Goal: Transaction & Acquisition: Purchase product/service

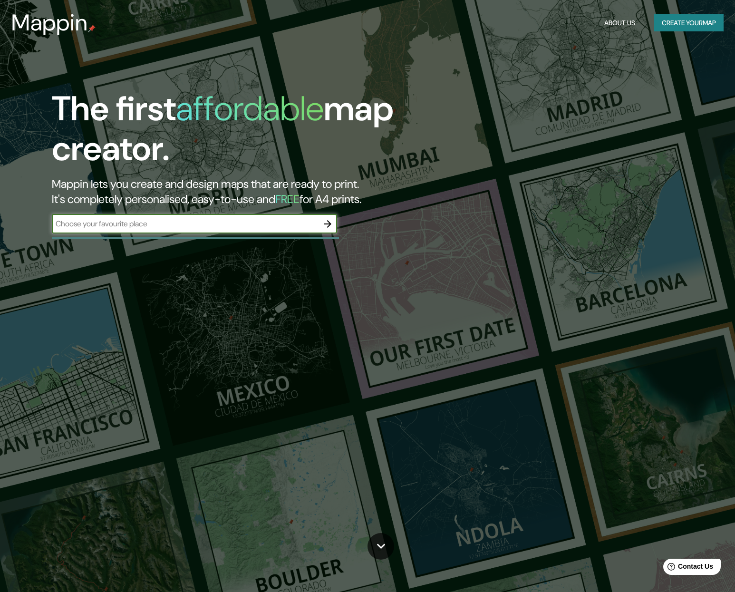
click at [171, 222] on input "text" at bounding box center [185, 223] width 266 height 11
drag, startPoint x: 172, startPoint y: 227, endPoint x: -24, endPoint y: 200, distance: 198.1
click at [0, 200] on html "Mappin About Us Create your map The first affordable map creator. Mappin lets y…" at bounding box center [367, 296] width 735 height 592
type input "malaga"
click at [328, 223] on icon "button" at bounding box center [327, 223] width 11 height 11
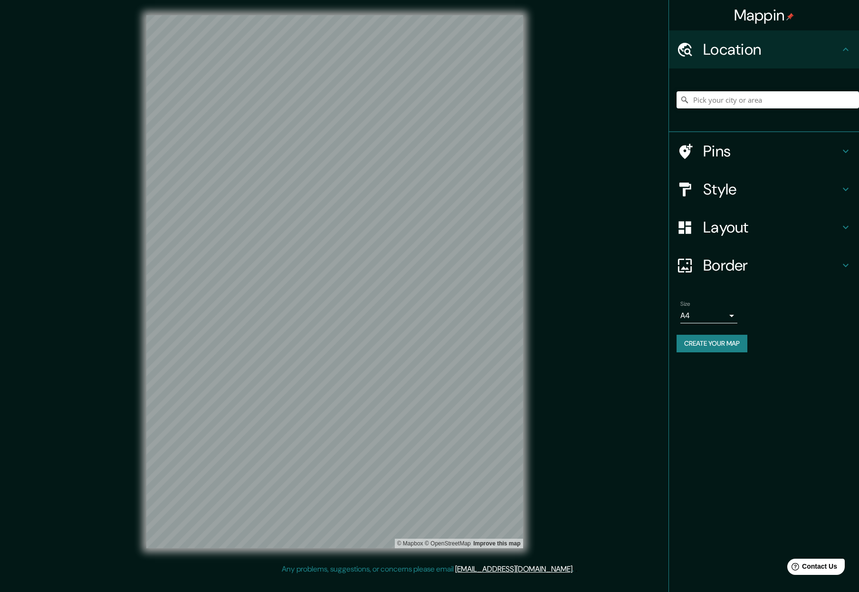
click at [734, 151] on icon at bounding box center [845, 150] width 11 height 11
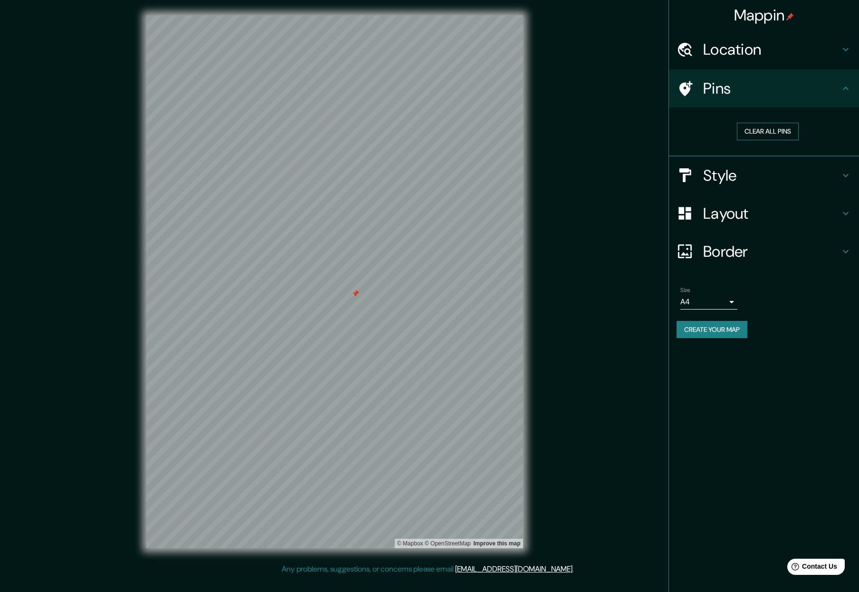
click at [734, 132] on button "Clear all pins" at bounding box center [768, 132] width 62 height 18
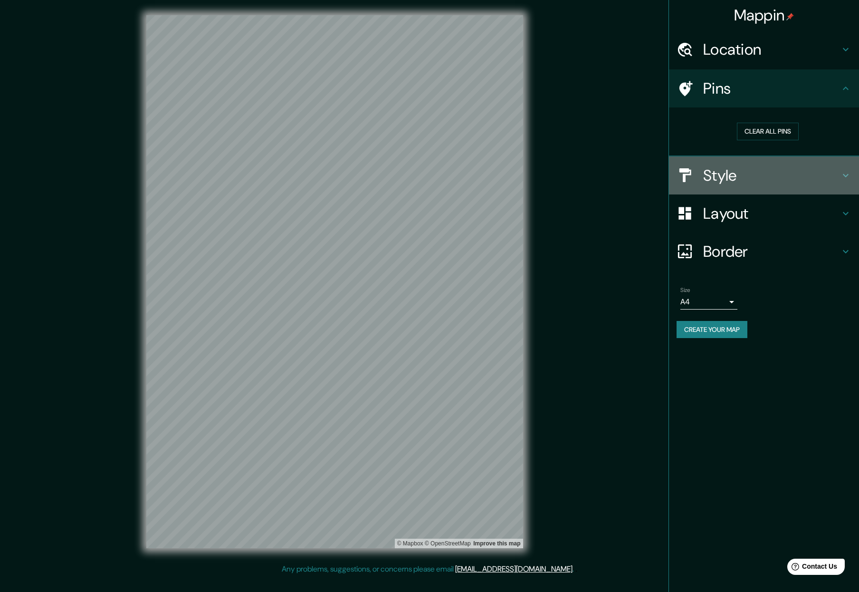
click at [734, 177] on icon at bounding box center [845, 175] width 11 height 11
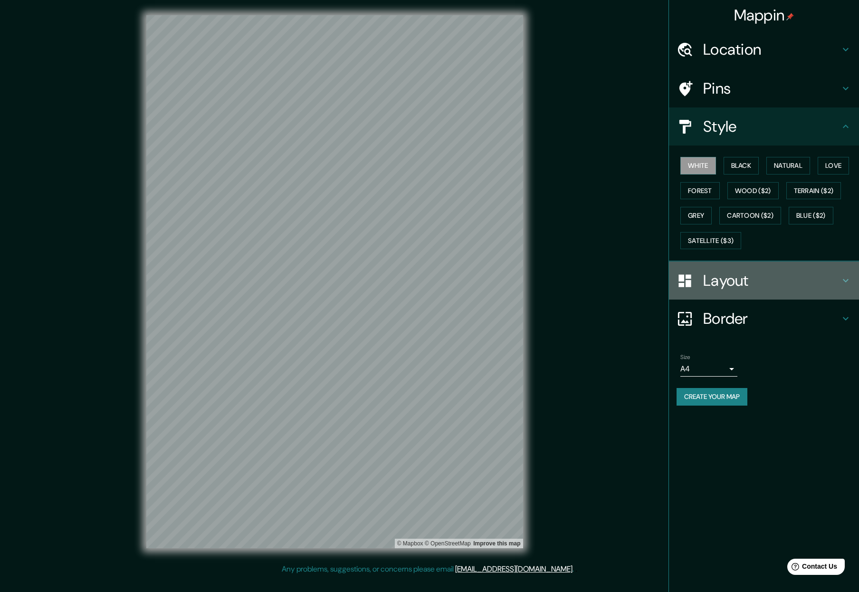
click at [734, 279] on h4 "Layout" at bounding box center [771, 280] width 137 height 19
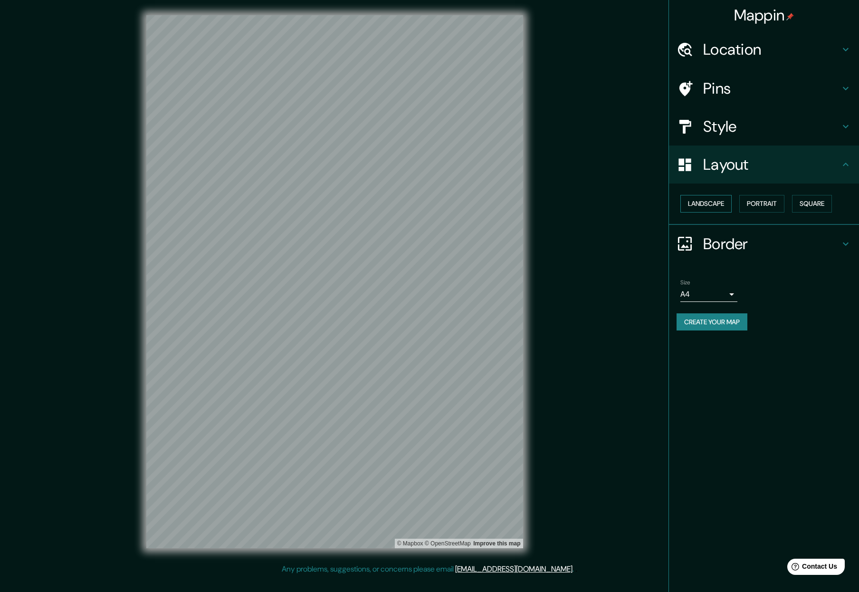
click at [705, 199] on button "Landscape" at bounding box center [705, 204] width 51 height 18
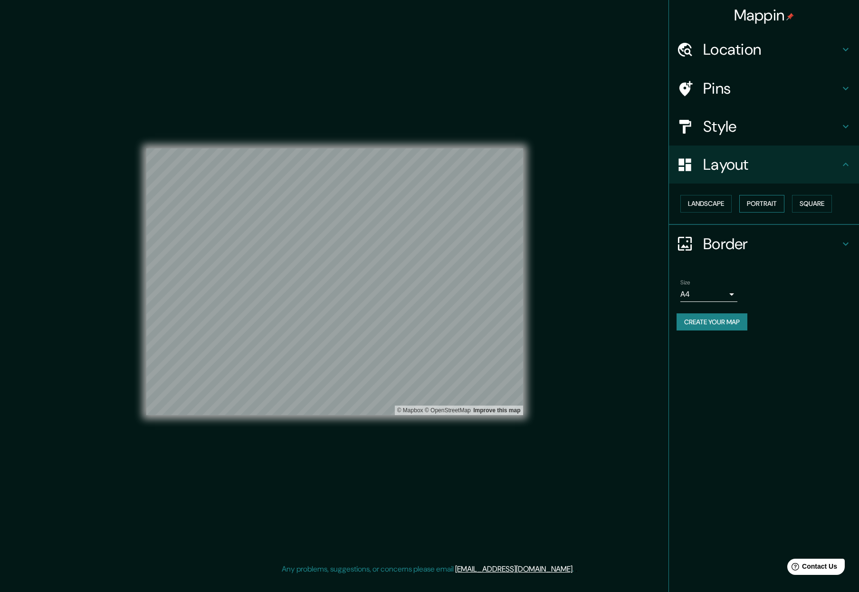
click at [734, 205] on button "Portrait" at bounding box center [761, 204] width 45 height 18
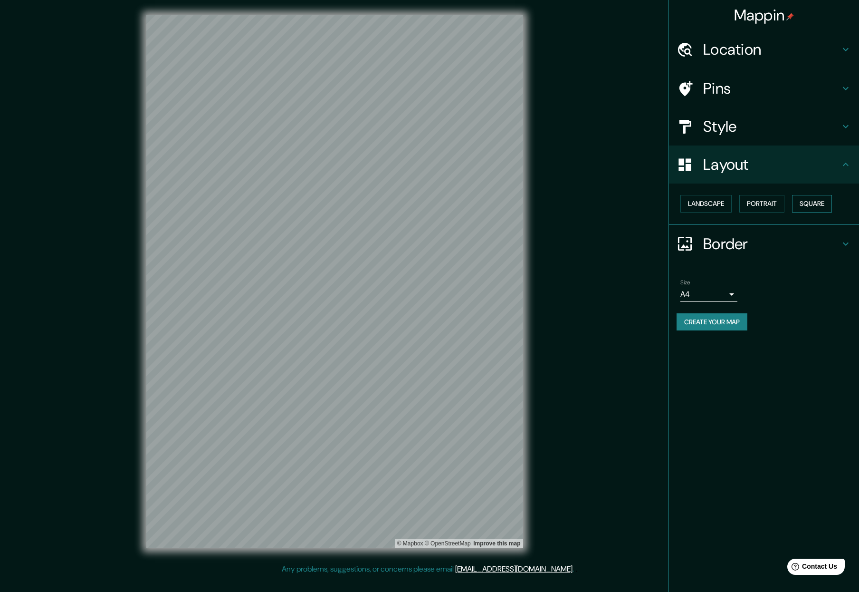
click at [734, 204] on button "Square" at bounding box center [812, 204] width 40 height 18
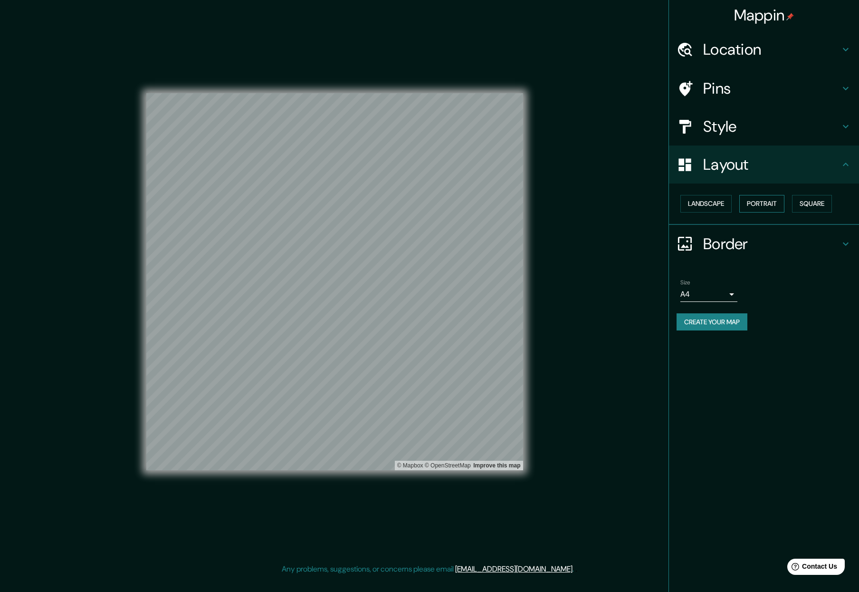
click at [734, 206] on button "Portrait" at bounding box center [761, 204] width 45 height 18
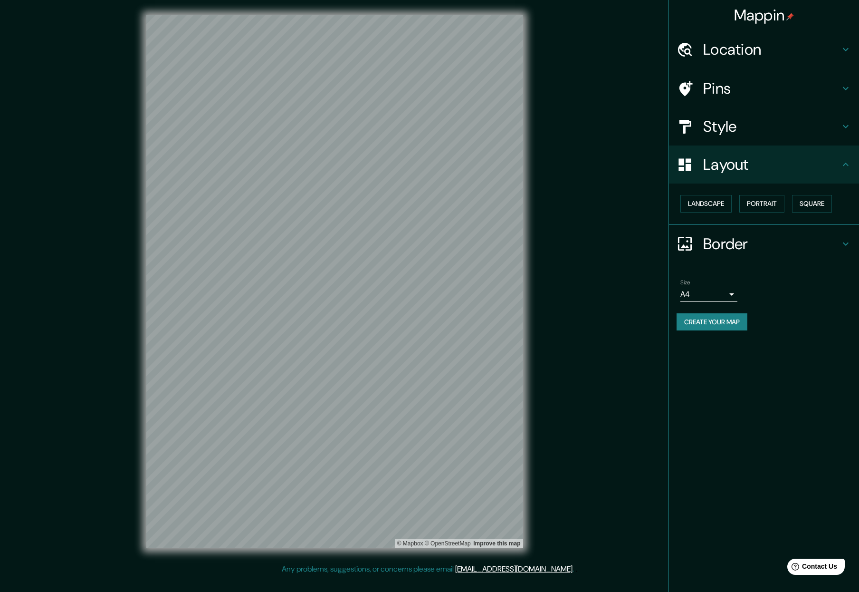
click at [734, 127] on icon at bounding box center [845, 126] width 11 height 11
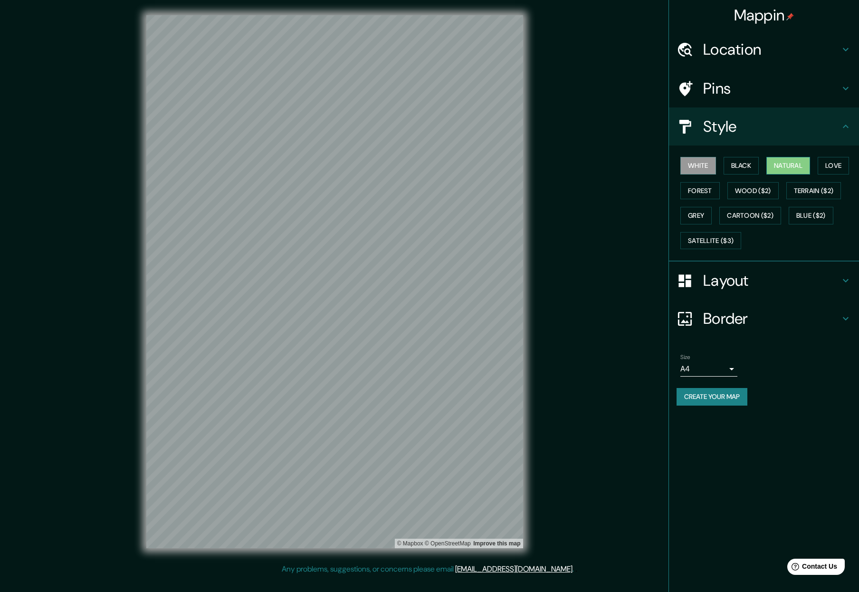
click at [734, 165] on button "Natural" at bounding box center [788, 166] width 44 height 18
click at [734, 164] on button "Love" at bounding box center [833, 166] width 31 height 18
click at [734, 187] on button "Wood ($2)" at bounding box center [752, 191] width 51 height 18
click at [703, 190] on button "Forest" at bounding box center [699, 191] width 39 height 18
click at [734, 190] on button "Terrain ($2)" at bounding box center [813, 191] width 55 height 18
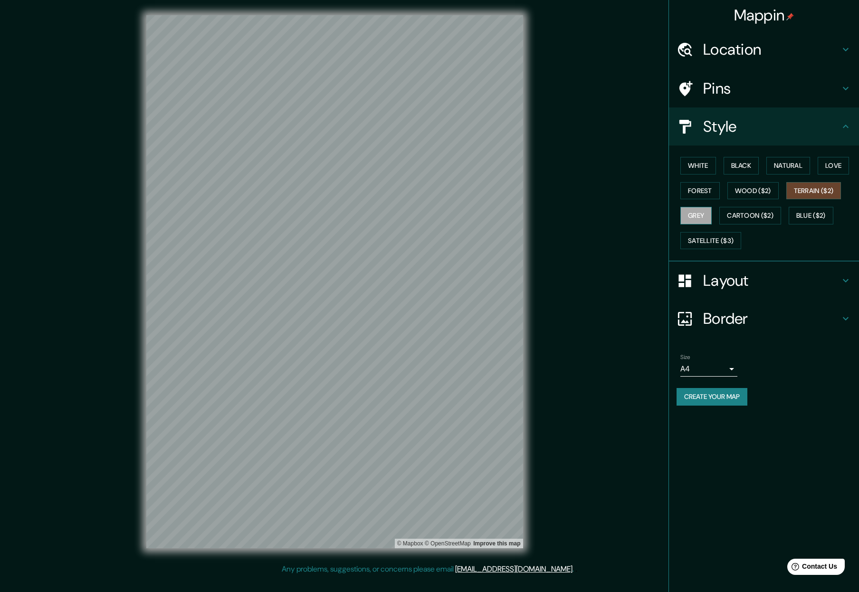
click at [707, 217] on button "Grey" at bounding box center [695, 216] width 31 height 18
click at [734, 215] on button "Cartoon ($2)" at bounding box center [750, 216] width 62 height 18
click at [734, 216] on button "Blue ($2)" at bounding box center [811, 216] width 45 height 18
click at [711, 240] on button "Satellite ($3)" at bounding box center [710, 241] width 61 height 18
click at [702, 165] on button "White" at bounding box center [698, 166] width 36 height 18
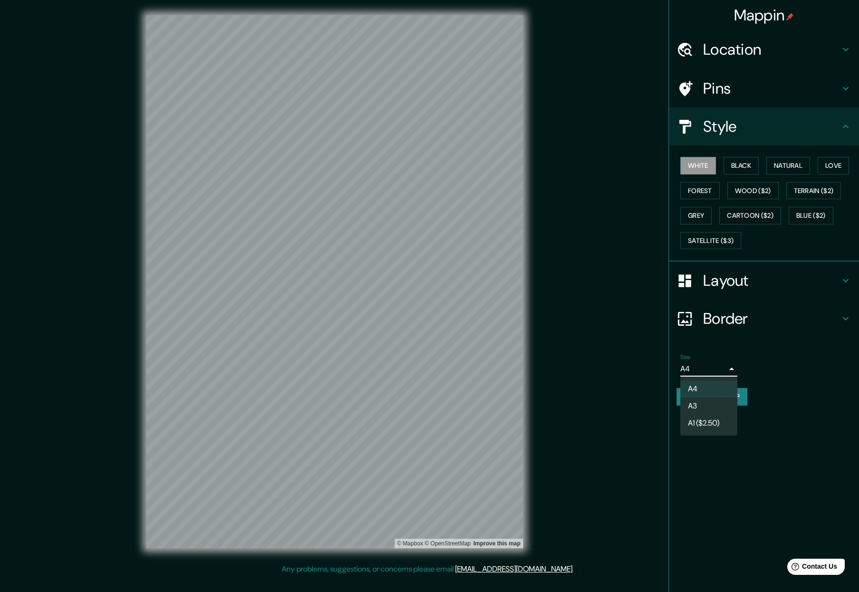
click at [730, 368] on body "Mappin Location Pins Style White Black Natural Love Forest Wood ($2) Terrain ($…" at bounding box center [429, 296] width 859 height 592
click at [730, 368] on div at bounding box center [429, 296] width 859 height 592
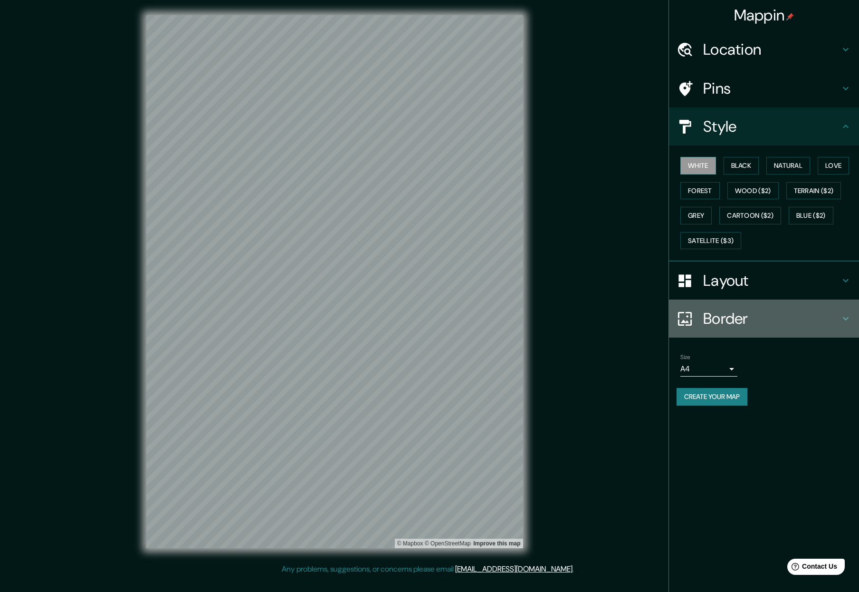
click at [734, 318] on icon at bounding box center [845, 318] width 11 height 11
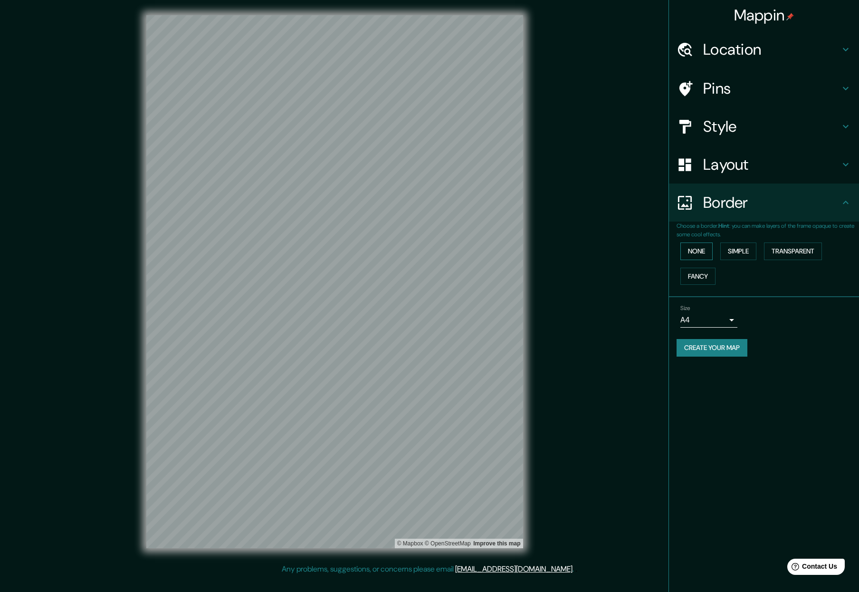
click at [694, 255] on button "None" at bounding box center [696, 251] width 32 height 18
click at [730, 255] on button "Simple" at bounding box center [738, 251] width 36 height 18
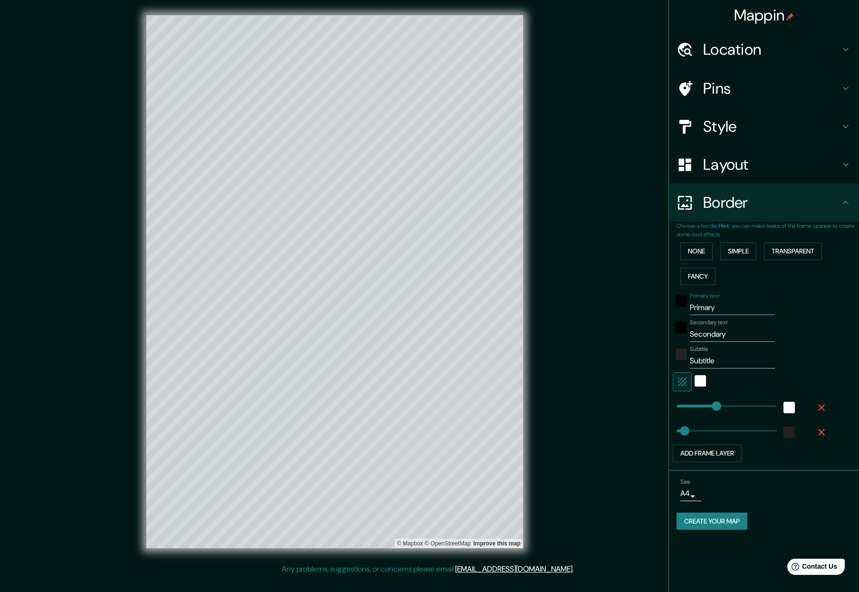
click at [717, 311] on input "Primary" at bounding box center [732, 307] width 85 height 15
type input "Jov"
type input "317"
type input "63"
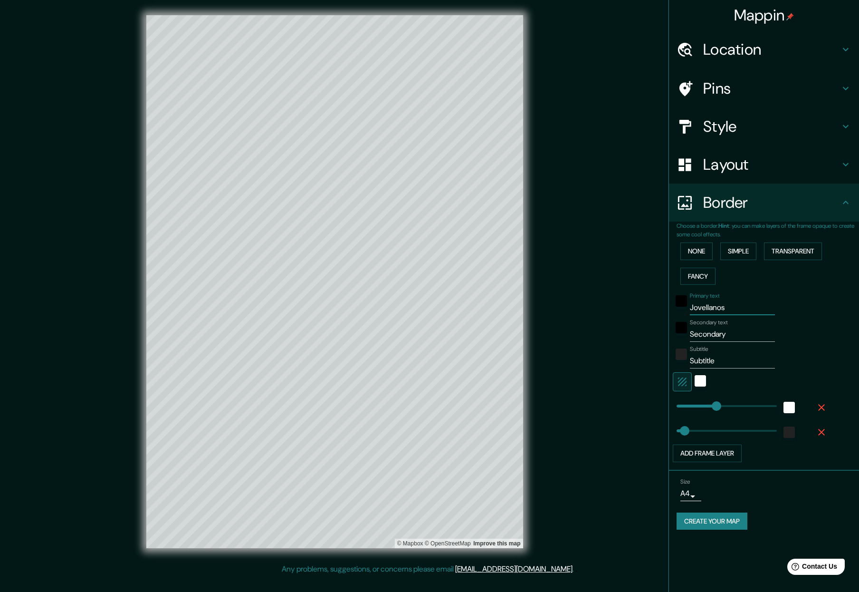
type input "Jovellanos"
click at [700, 337] on input "Secondary" at bounding box center [732, 333] width 85 height 15
type input "Asador"
type input "317"
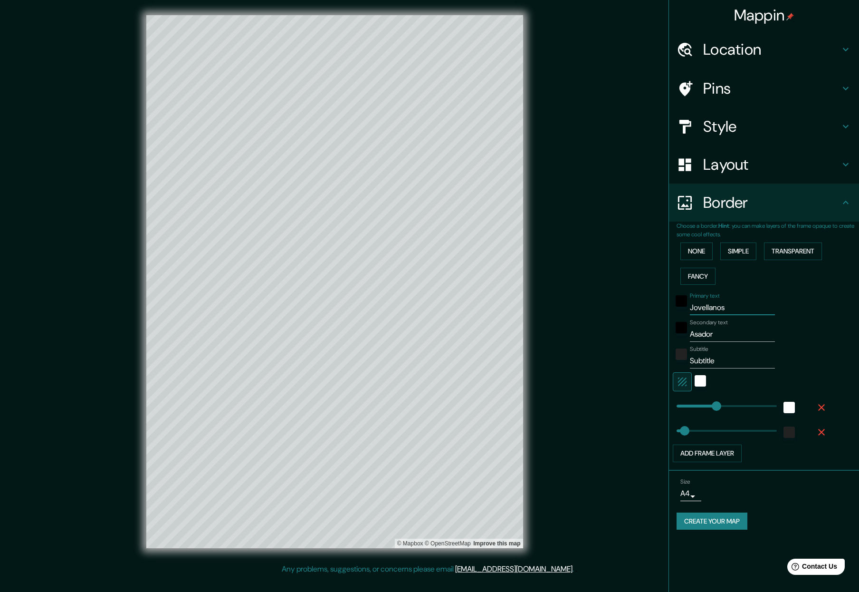
type input "63"
type input "Asador"
click at [704, 358] on input "Subtitle" at bounding box center [732, 360] width 85 height 15
type input "Mál"
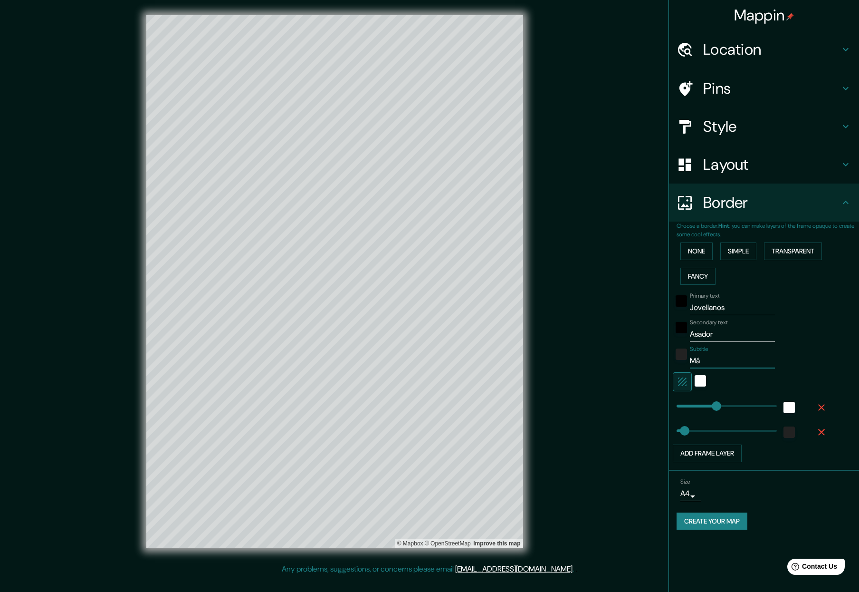
type input "317"
type input "63"
type input "[GEOGRAPHIC_DATA]"
type input "317"
type input "63"
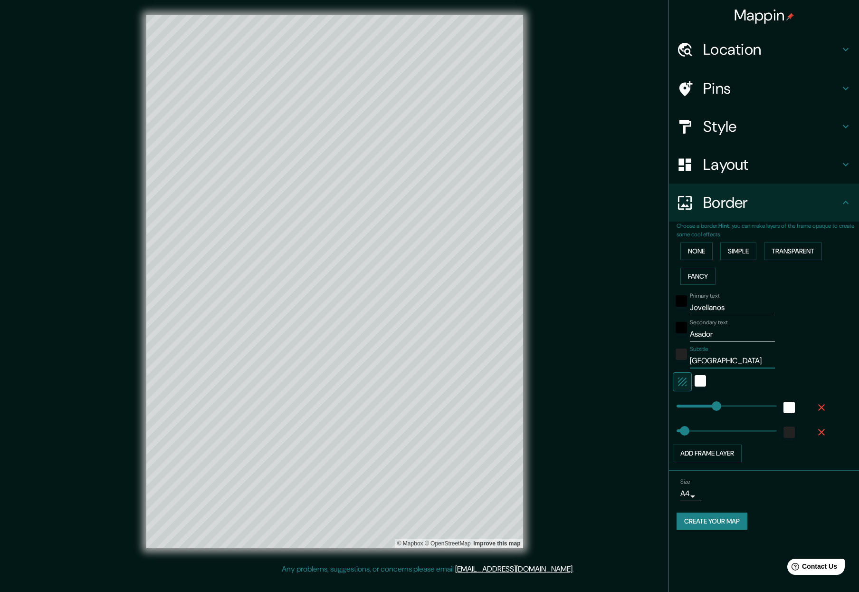
type input "[GEOGRAPHIC_DATA]"
click at [694, 495] on body "Mappin Location Pins Style Layout Border Choose a border. Hint : you can make l…" at bounding box center [429, 296] width 859 height 592
click at [694, 495] on div at bounding box center [429, 296] width 859 height 592
click at [734, 492] on div "Size A4 single" at bounding box center [764, 489] width 175 height 30
type input "486"
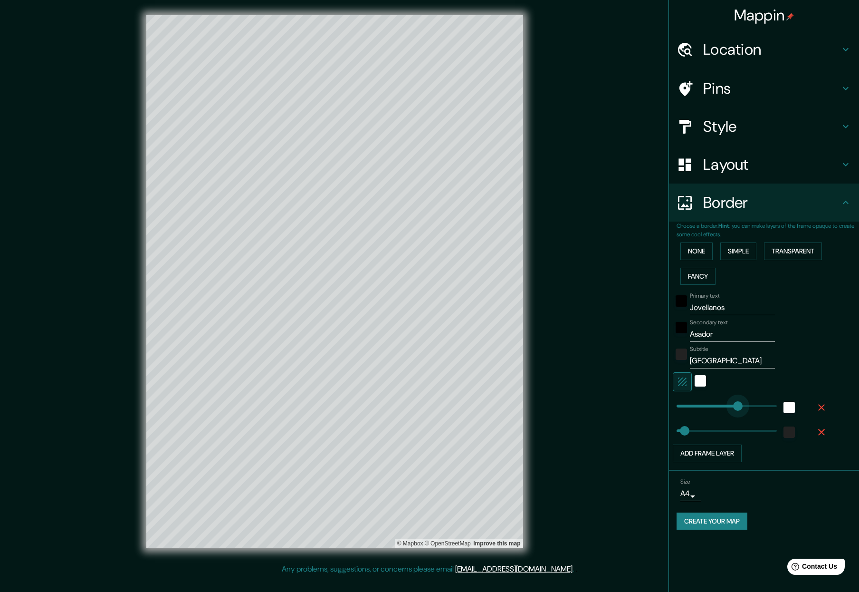
drag, startPoint x: 719, startPoint y: 406, endPoint x: 738, endPoint y: 405, distance: 19.0
type input "63"
type input "158"
drag, startPoint x: 738, startPoint y: 405, endPoint x: 697, endPoint y: 403, distance: 41.4
type input "63"
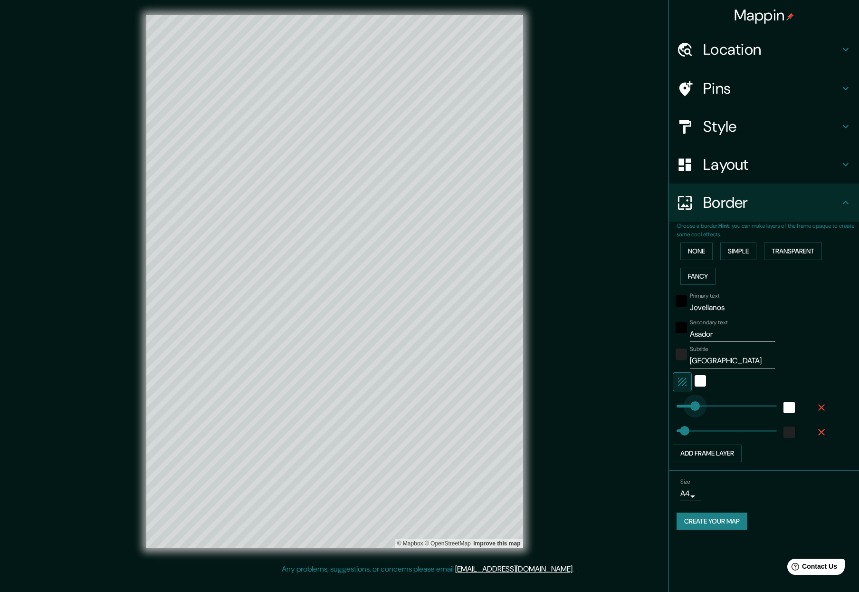
type input "139"
type input "361"
drag, startPoint x: 680, startPoint y: 428, endPoint x: 722, endPoint y: 434, distance: 42.2
type input "72"
drag, startPoint x: 722, startPoint y: 434, endPoint x: 686, endPoint y: 433, distance: 36.6
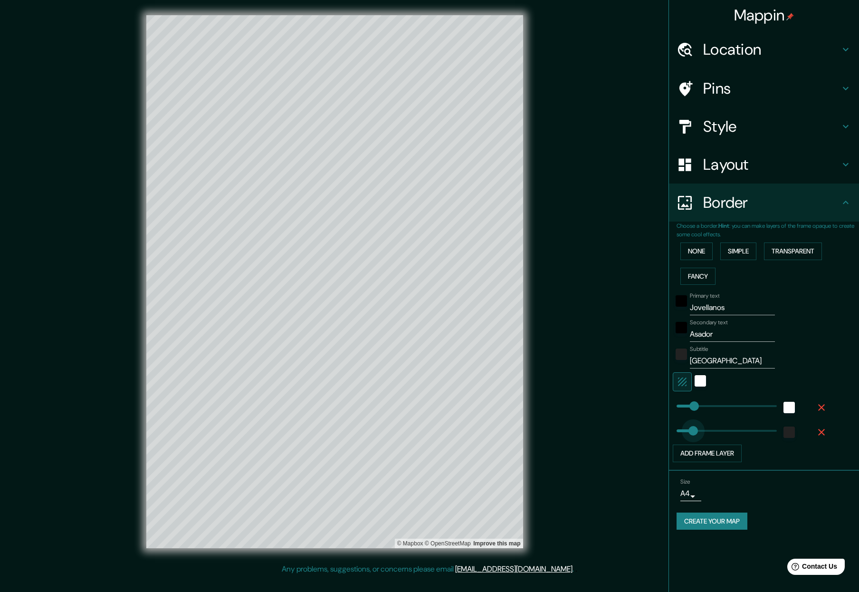
type input "139"
drag, startPoint x: 689, startPoint y: 429, endPoint x: 694, endPoint y: 429, distance: 5.7
type input "120"
type input "169"
drag, startPoint x: 693, startPoint y: 406, endPoint x: 698, endPoint y: 408, distance: 5.0
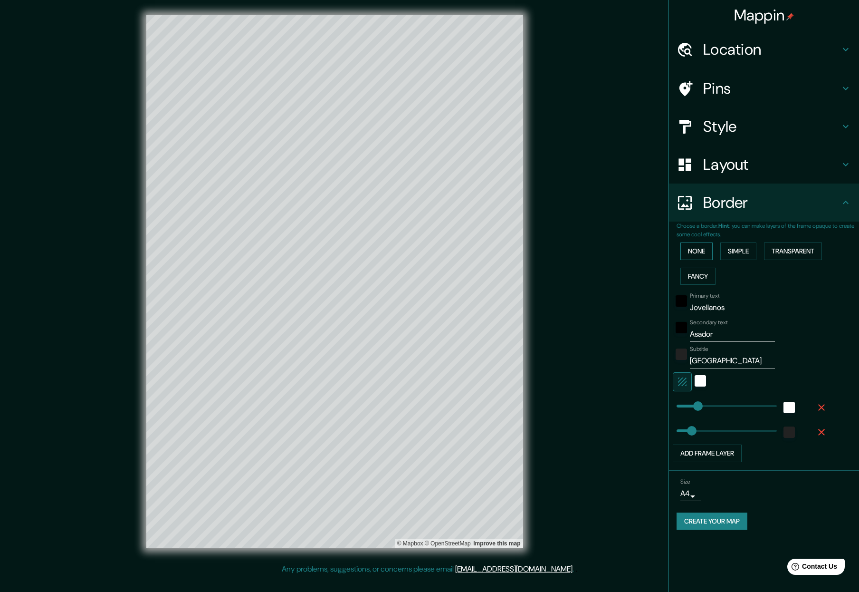
click at [708, 252] on button "None" at bounding box center [696, 251] width 32 height 18
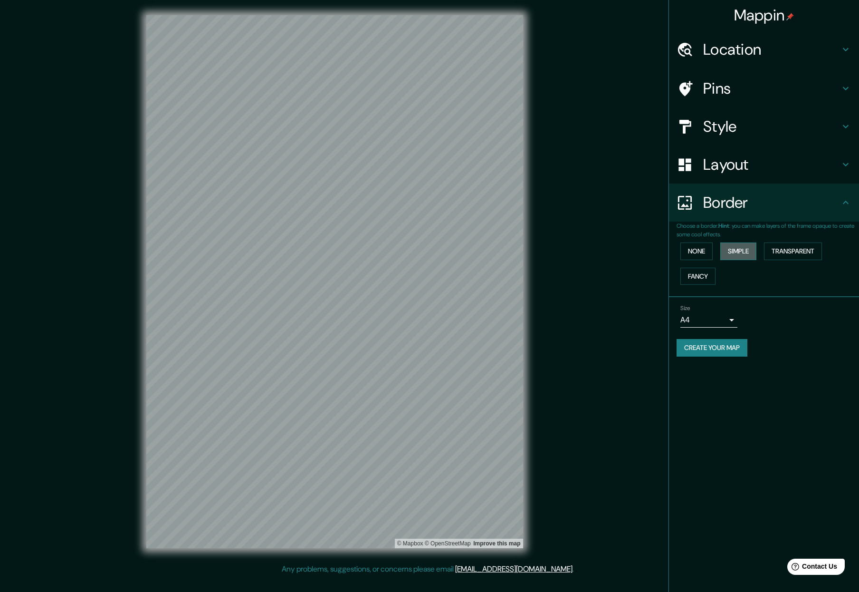
click at [734, 252] on button "Simple" at bounding box center [738, 251] width 36 height 18
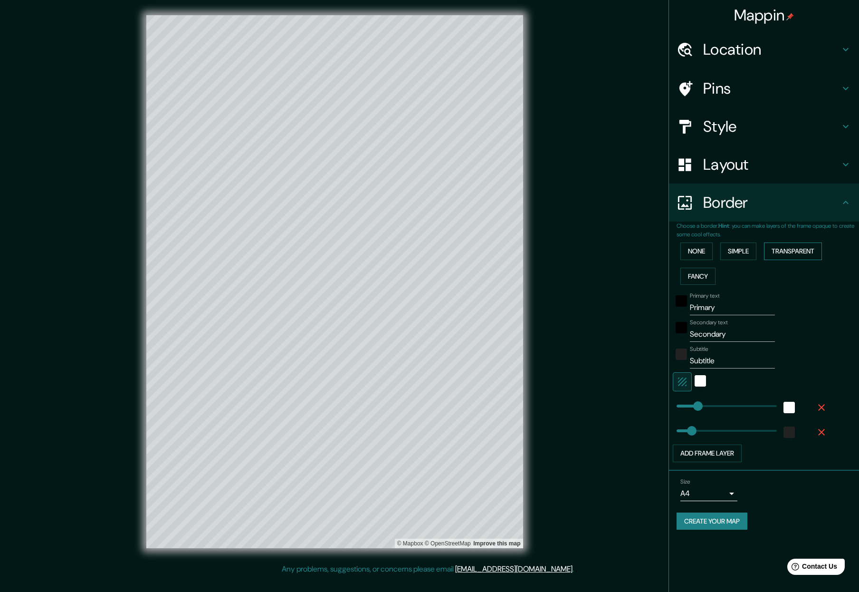
click at [734, 249] on button "Transparent" at bounding box center [793, 251] width 58 height 18
click at [700, 278] on button "Fancy" at bounding box center [697, 277] width 35 height 18
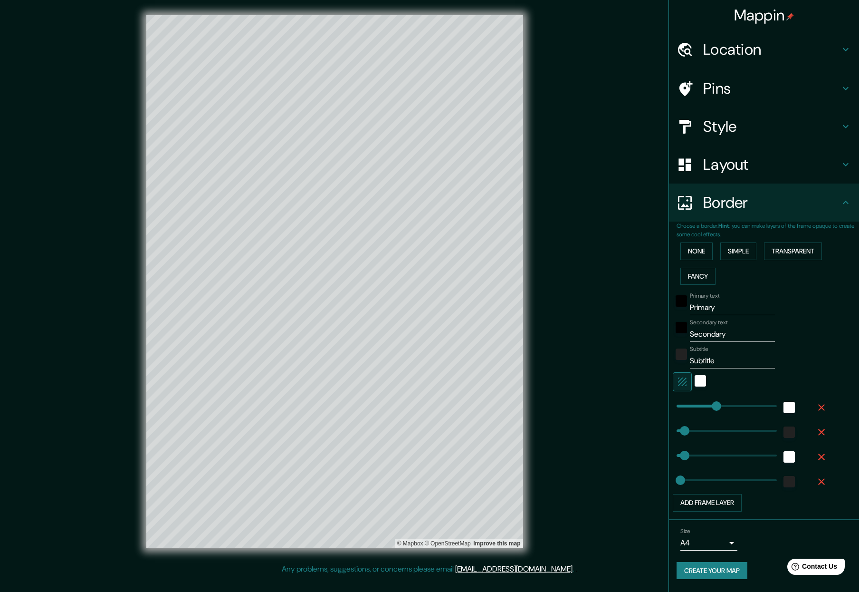
click at [734, 260] on div "None Simple Transparent Fancy" at bounding box center [768, 264] width 182 height 50
click at [734, 255] on button "Transparent" at bounding box center [793, 251] width 58 height 18
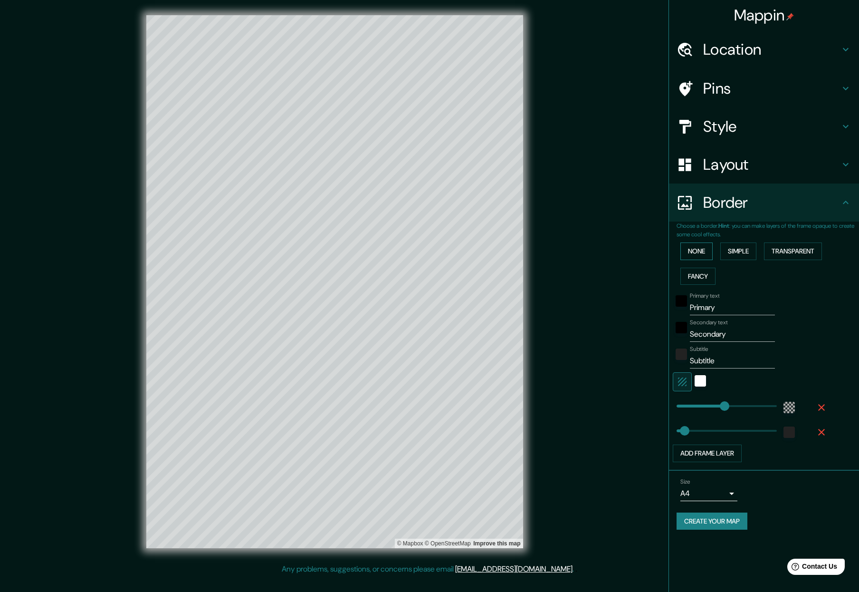
click at [696, 255] on button "None" at bounding box center [696, 251] width 32 height 18
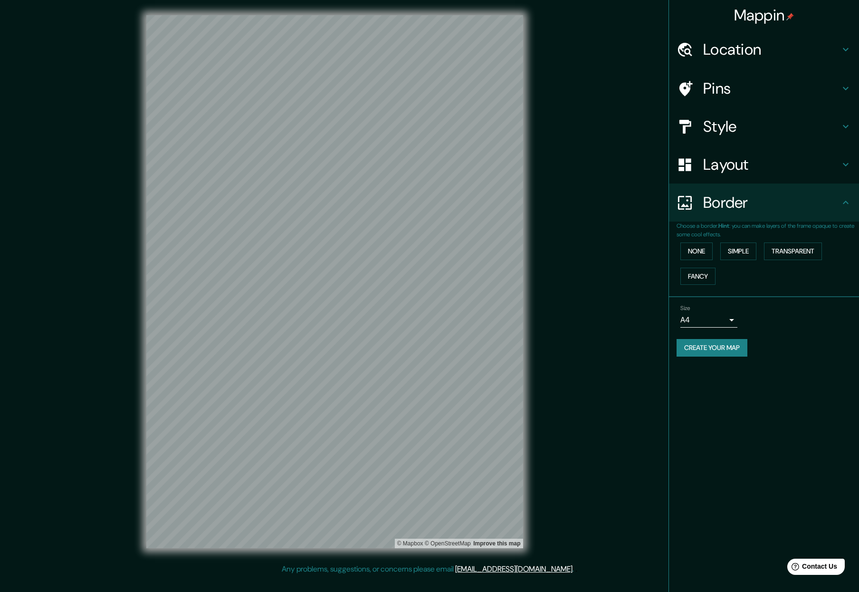
click at [734, 167] on h4 "Layout" at bounding box center [771, 164] width 137 height 19
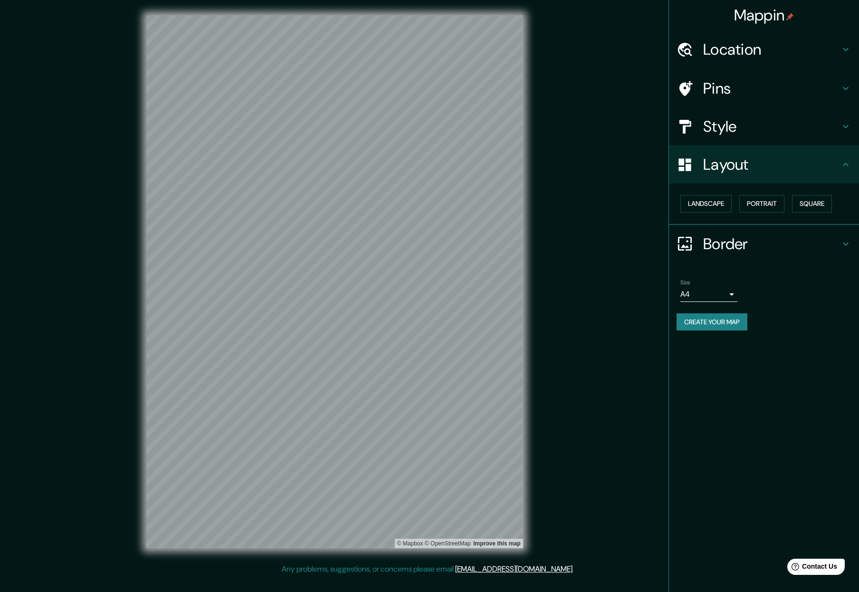
click at [734, 132] on h4 "Style" at bounding box center [771, 126] width 137 height 19
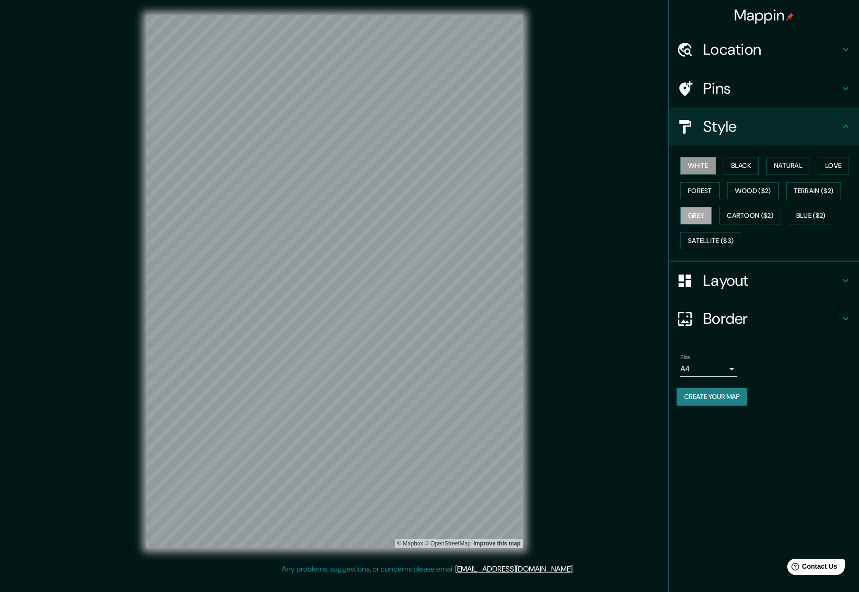
click at [699, 218] on button "Grey" at bounding box center [695, 216] width 31 height 18
click at [711, 191] on button "Forest" at bounding box center [699, 191] width 39 height 18
click at [734, 191] on button "Wood ($2)" at bounding box center [752, 191] width 51 height 18
click at [734, 189] on button "Terrain ($2)" at bounding box center [813, 191] width 55 height 18
click at [734, 164] on button "Love" at bounding box center [833, 166] width 31 height 18
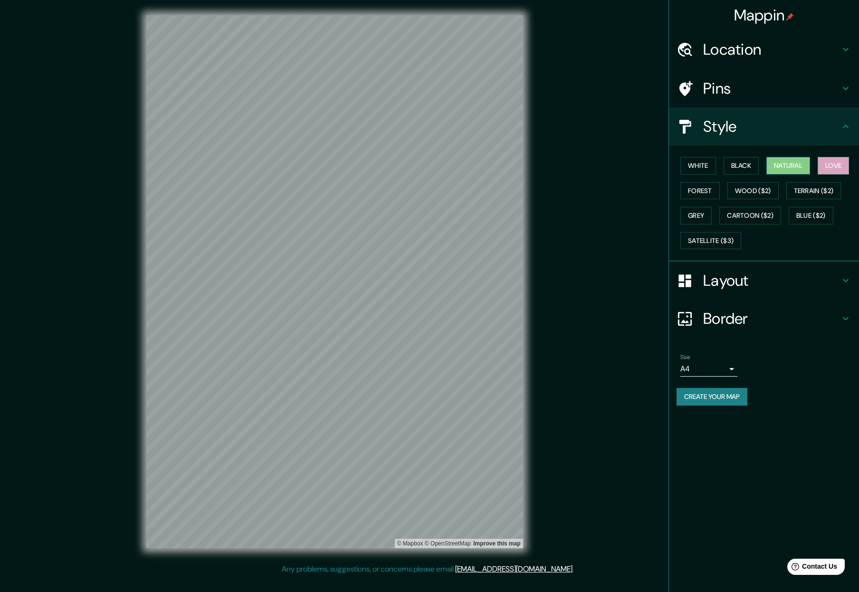
click at [734, 165] on button "Natural" at bounding box center [788, 166] width 44 height 18
click at [734, 168] on button "Black" at bounding box center [742, 166] width 36 height 18
click at [698, 167] on button "White" at bounding box center [698, 166] width 36 height 18
